Goal: Task Accomplishment & Management: Manage account settings

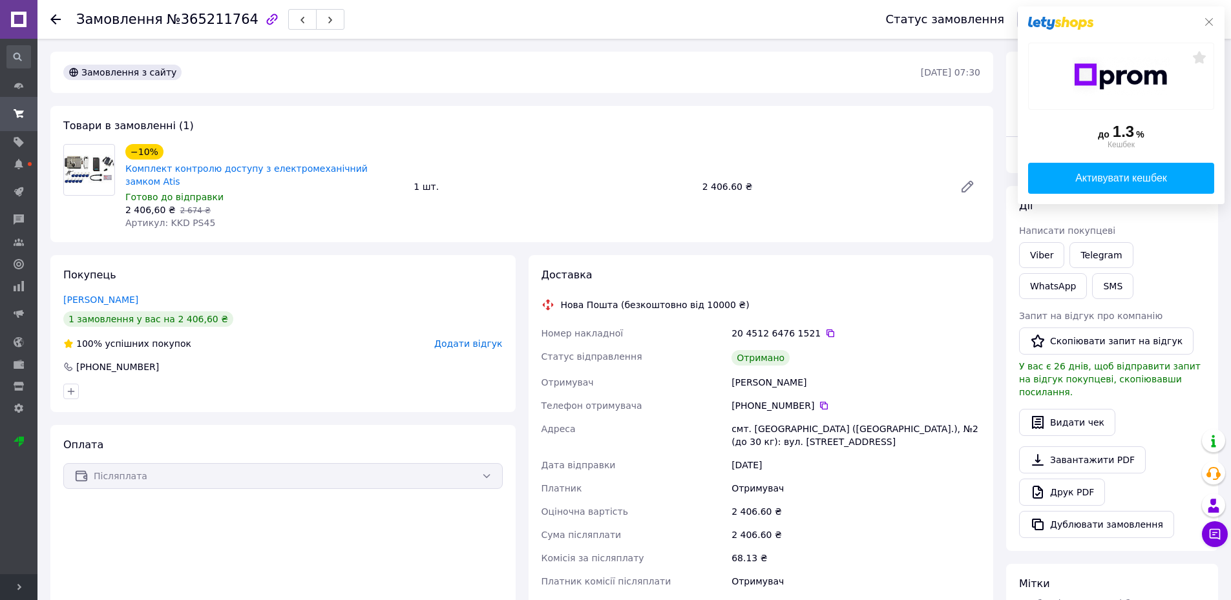
click at [662, 19] on icon at bounding box center [1209, 22] width 10 height 10
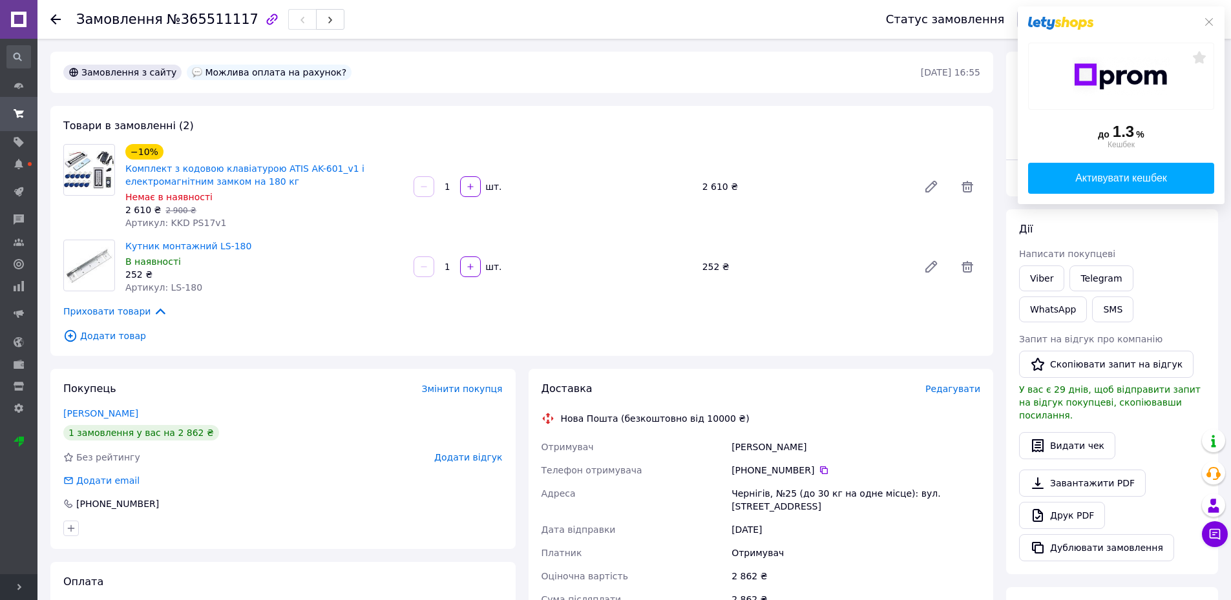
click at [9, 15] on link at bounding box center [18, 19] width 37 height 39
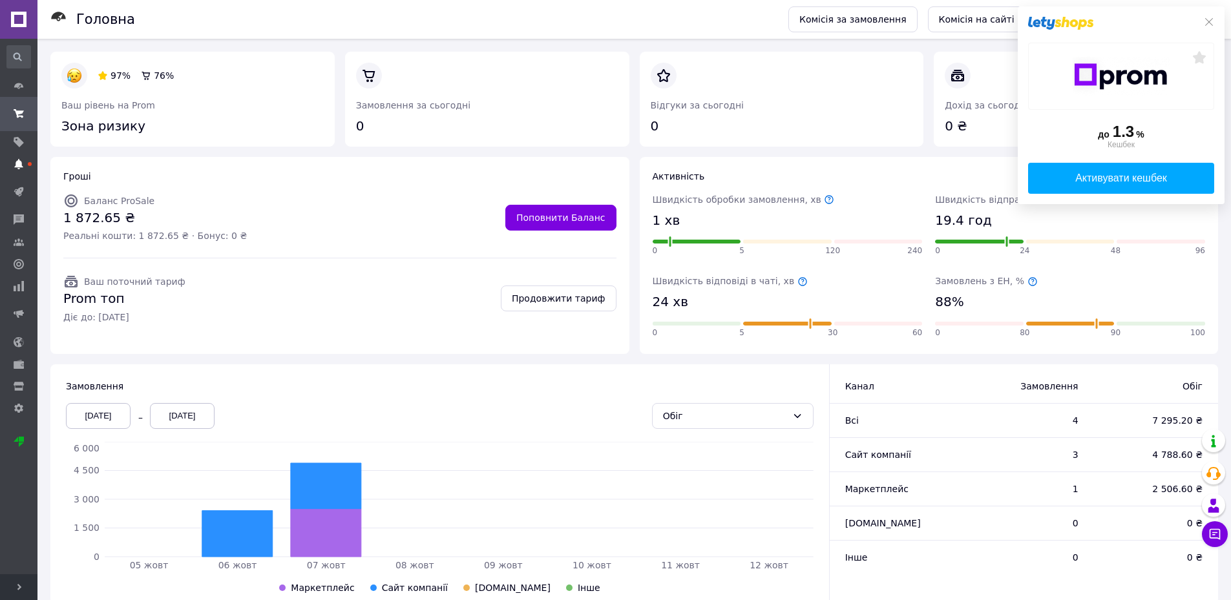
click at [20, 162] on use at bounding box center [18, 164] width 8 height 10
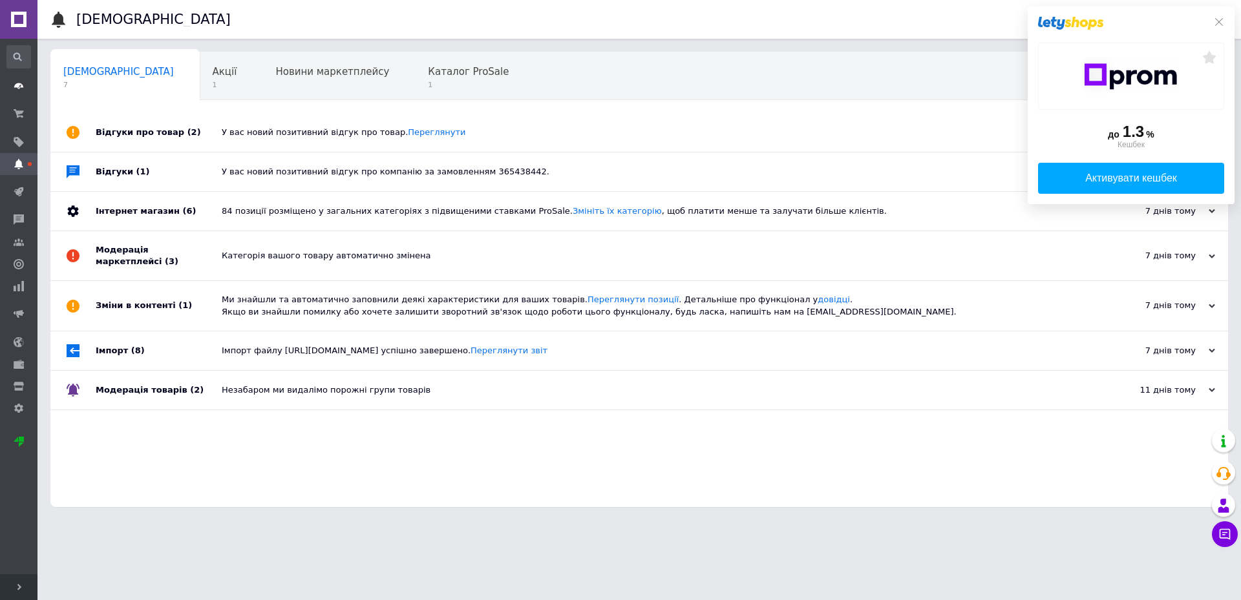
click at [16, 83] on icon at bounding box center [19, 86] width 10 height 10
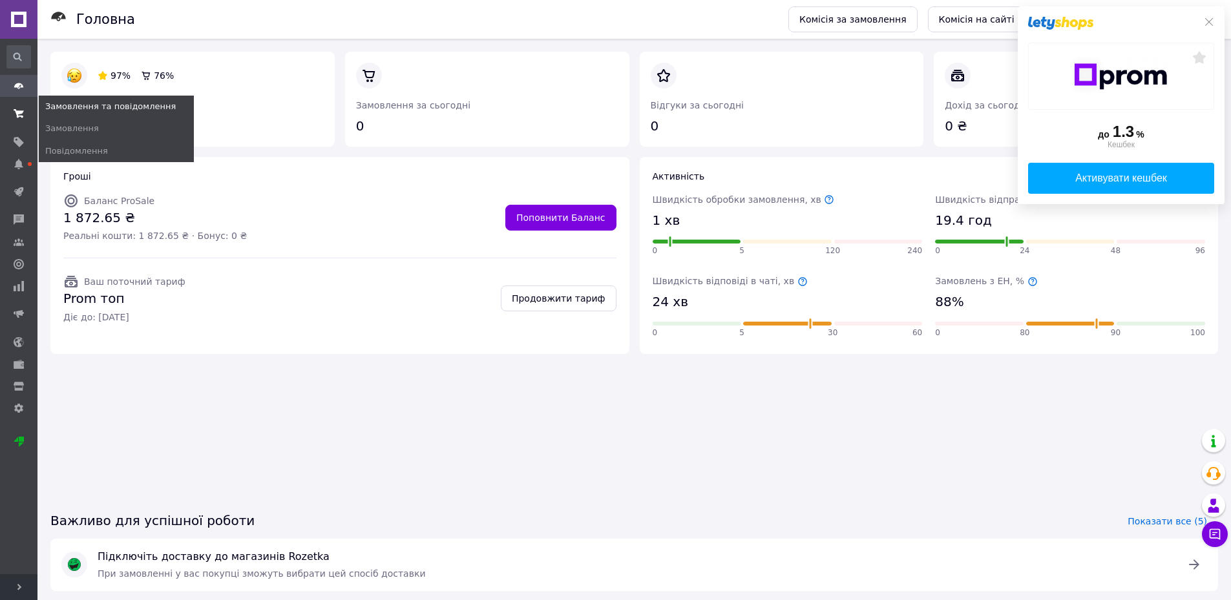
click at [19, 114] on use at bounding box center [19, 113] width 10 height 8
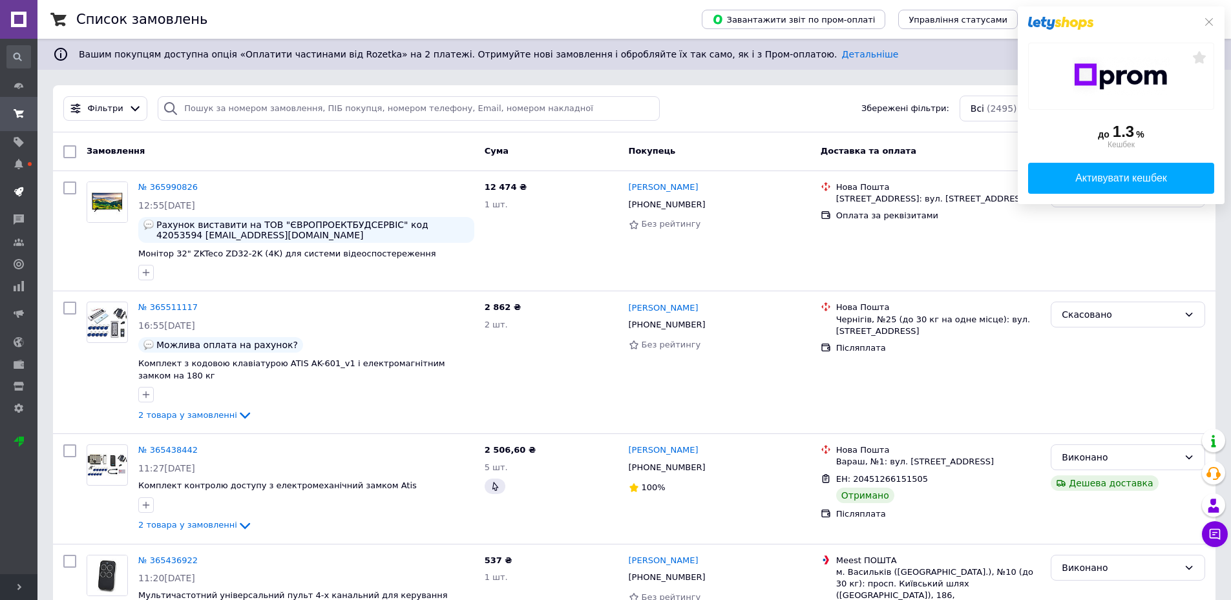
click at [21, 187] on use at bounding box center [19, 192] width 10 height 10
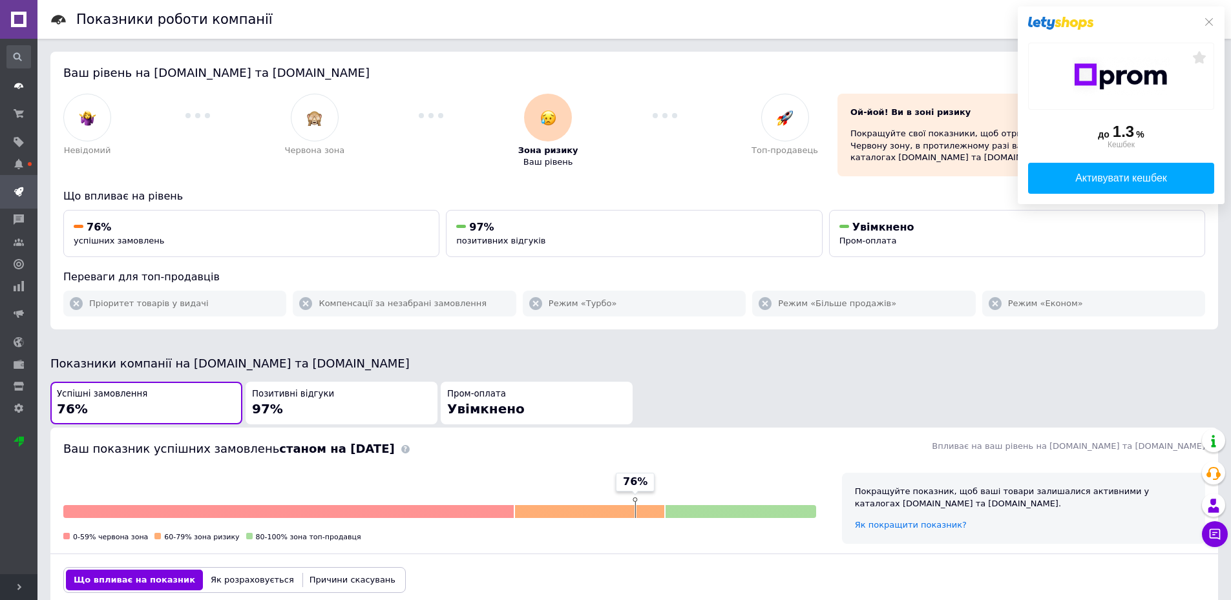
click at [23, 83] on icon at bounding box center [19, 86] width 10 height 10
